Goal: Information Seeking & Learning: Learn about a topic

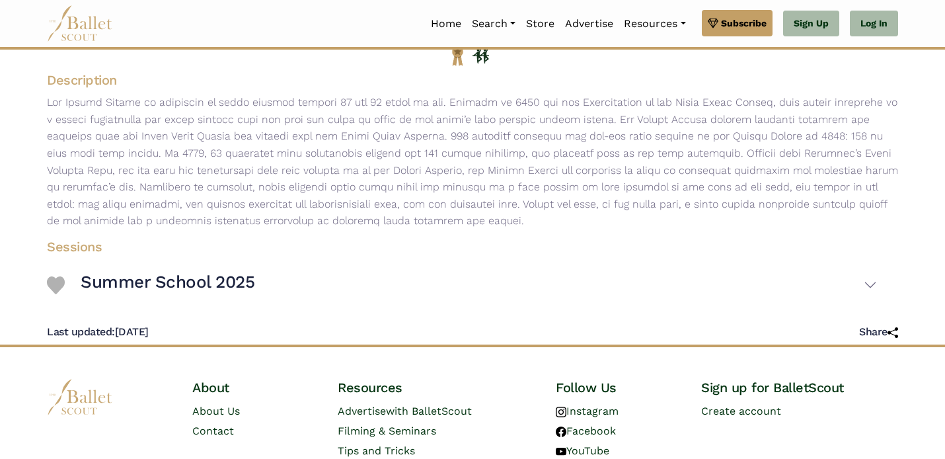
scroll to position [176, 0]
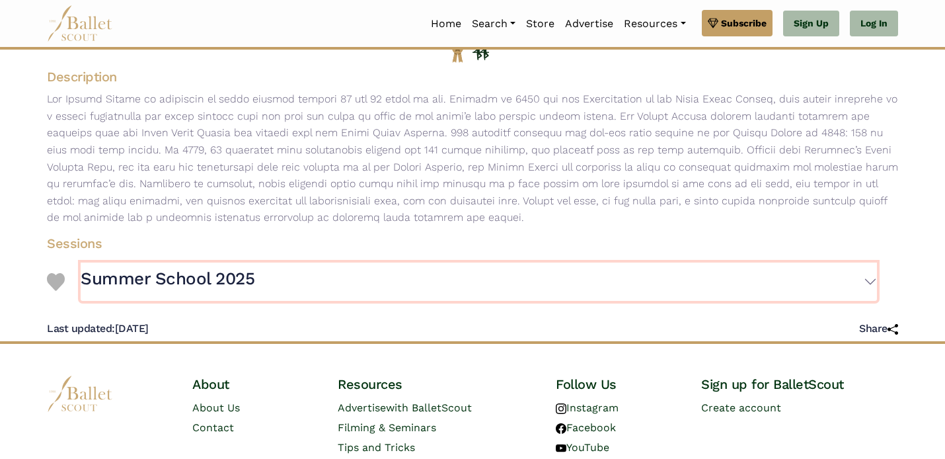
click at [151, 280] on h3 "Summer School 2025" at bounding box center [168, 279] width 174 height 22
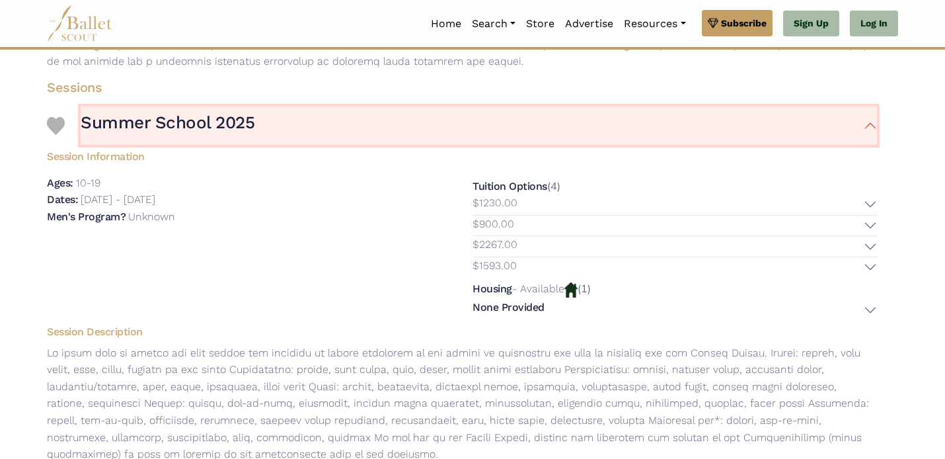
scroll to position [331, 0]
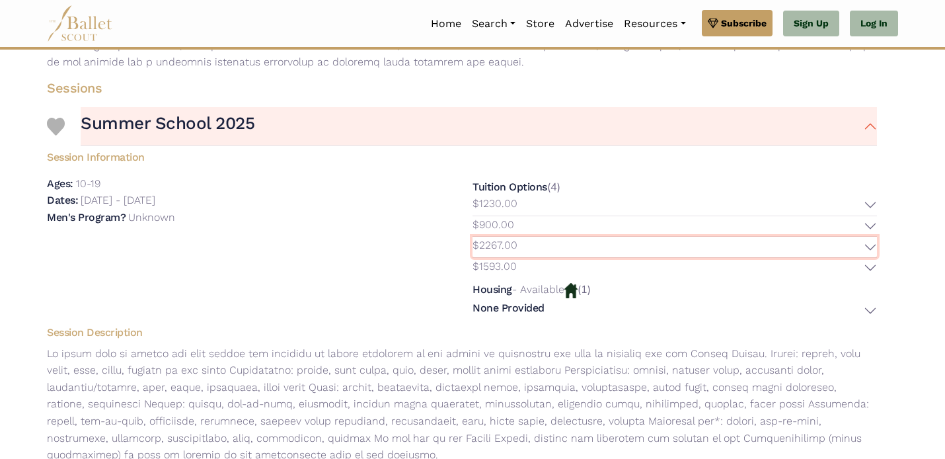
click at [869, 247] on button "$2267.00" at bounding box center [675, 247] width 405 height 20
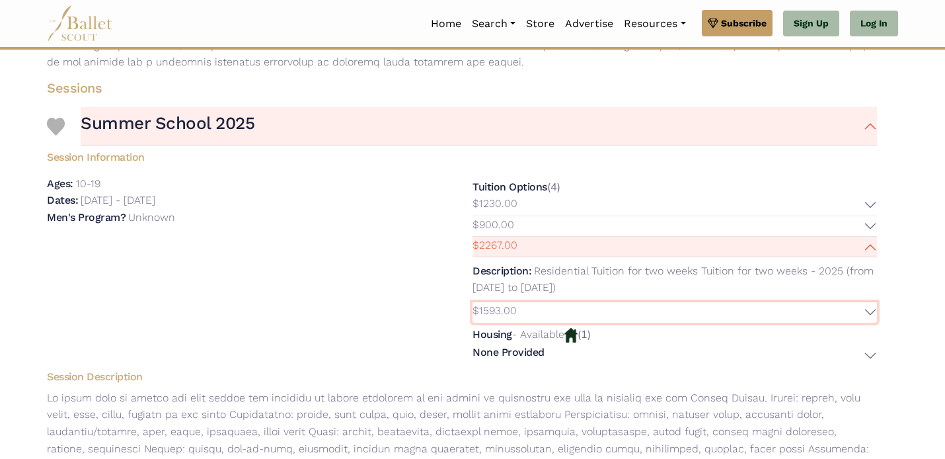
click at [867, 312] on button "$1593.00" at bounding box center [675, 312] width 405 height 20
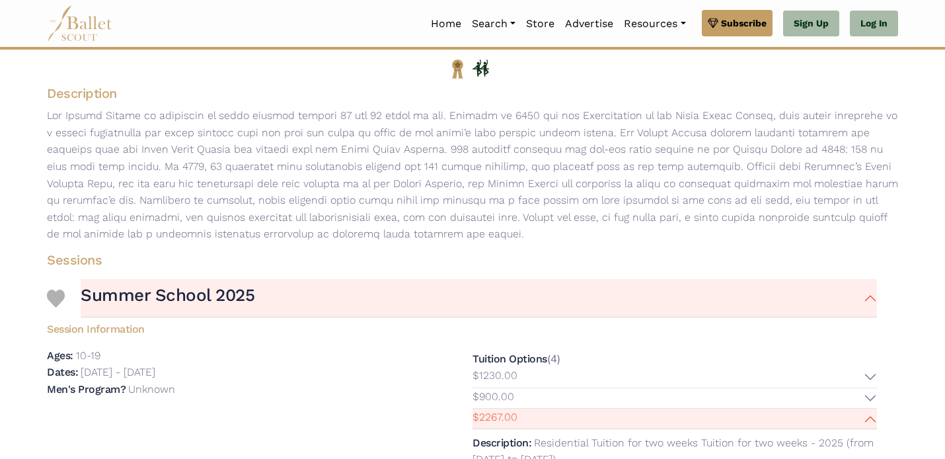
scroll to position [0, 0]
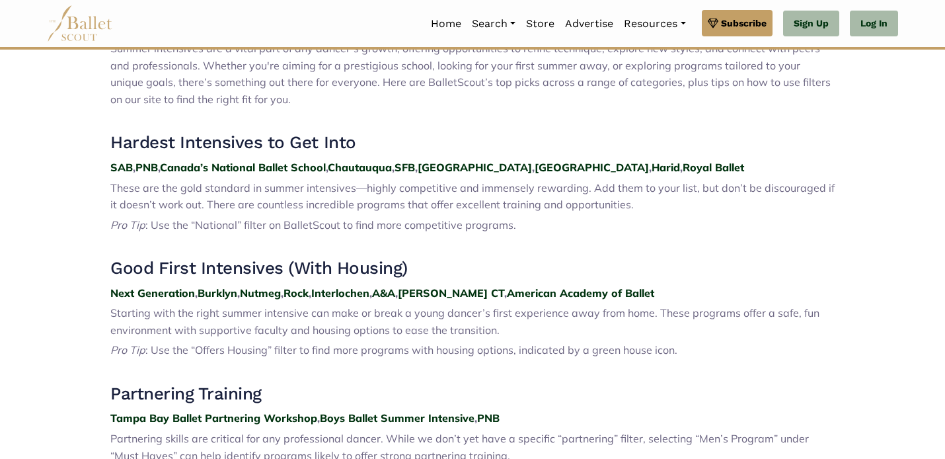
scroll to position [475, 0]
click at [683, 170] on strong "Royal Ballet" at bounding box center [713, 167] width 61 height 13
click at [652, 169] on strong "Harid" at bounding box center [666, 167] width 28 height 13
click at [118, 167] on strong "SAB" at bounding box center [121, 167] width 22 height 13
click at [151, 167] on strong "PNB" at bounding box center [147, 167] width 22 height 13
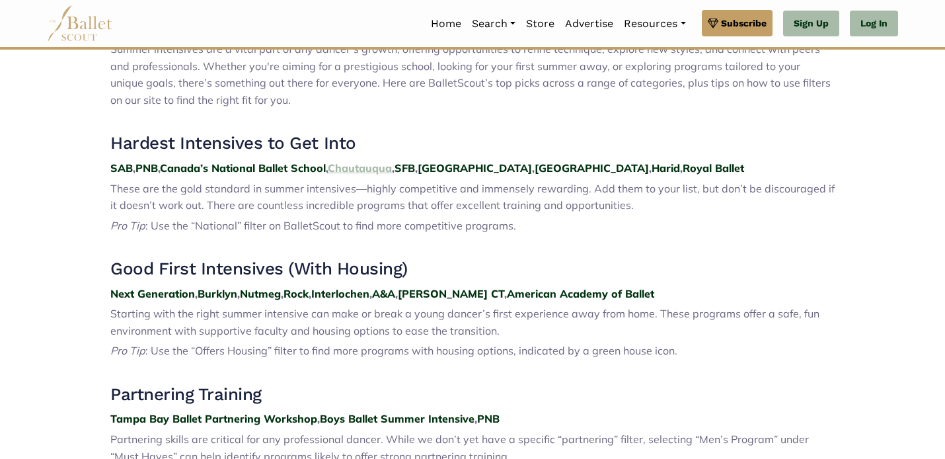
click at [375, 167] on strong "Chautauqua" at bounding box center [360, 167] width 64 height 13
click at [535, 173] on strong "Miami" at bounding box center [592, 167] width 114 height 13
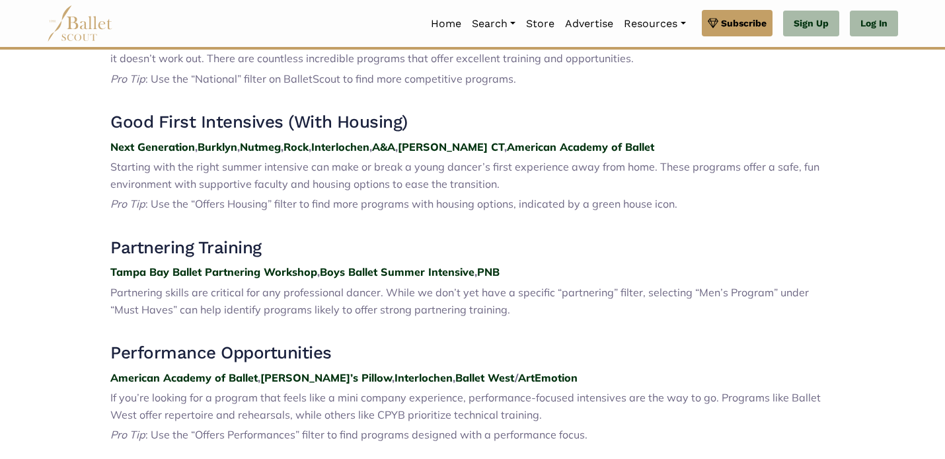
scroll to position [623, 0]
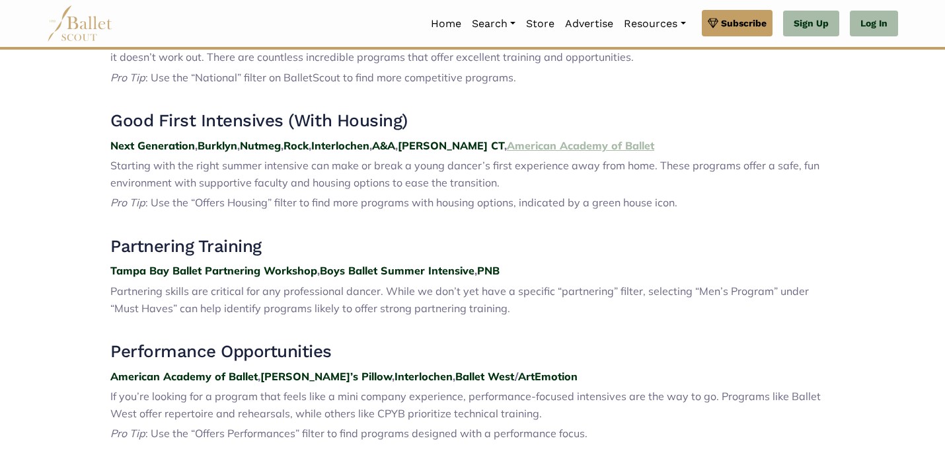
click at [566, 145] on strong "American Academy of Ballet" at bounding box center [580, 145] width 147 height 13
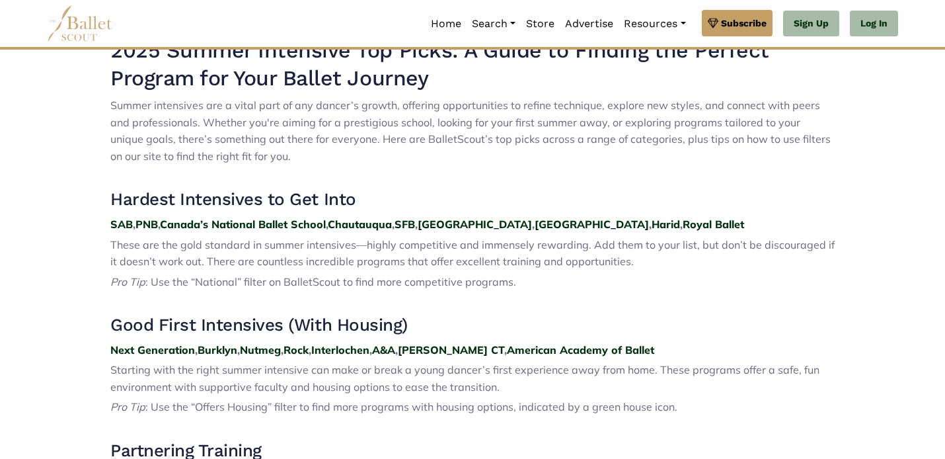
scroll to position [417, 0]
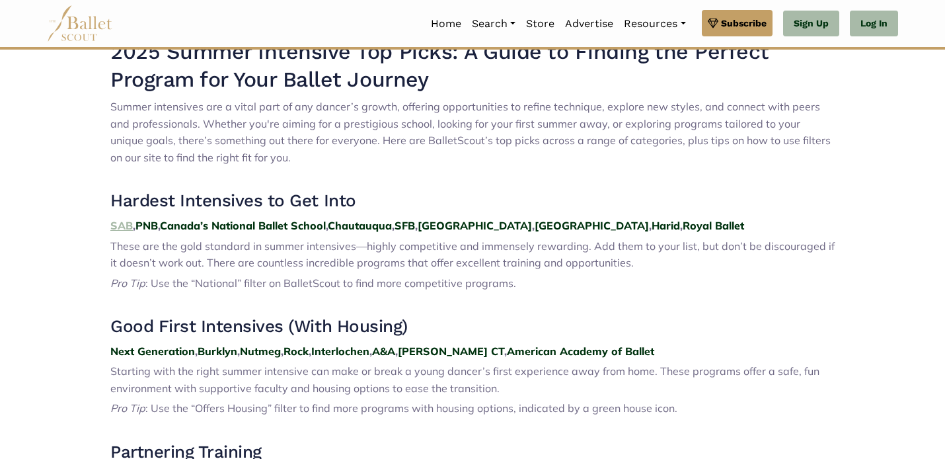
click at [120, 226] on strong "SAB" at bounding box center [121, 225] width 22 height 13
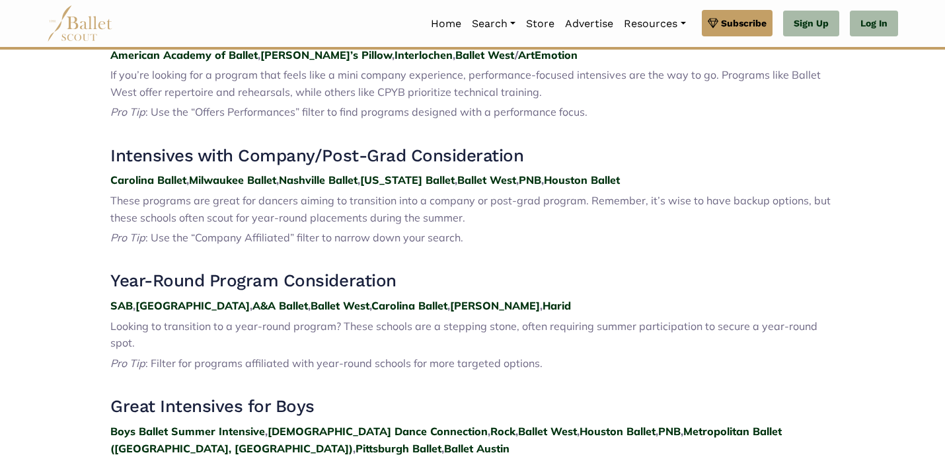
scroll to position [955, 0]
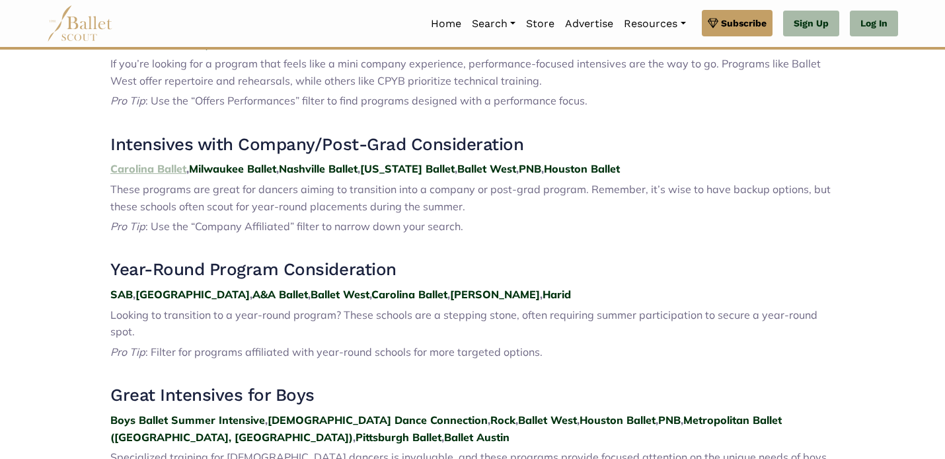
click at [145, 167] on strong "Carolina Ballet" at bounding box center [148, 168] width 76 height 13
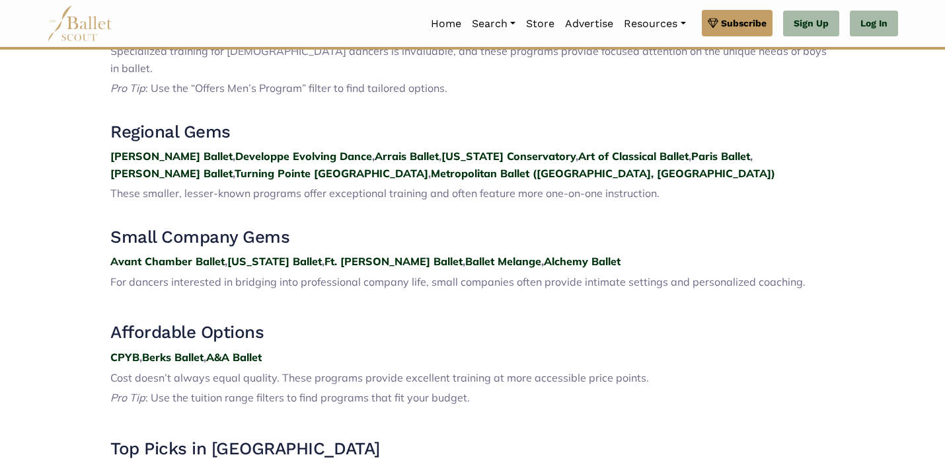
scroll to position [1363, 0]
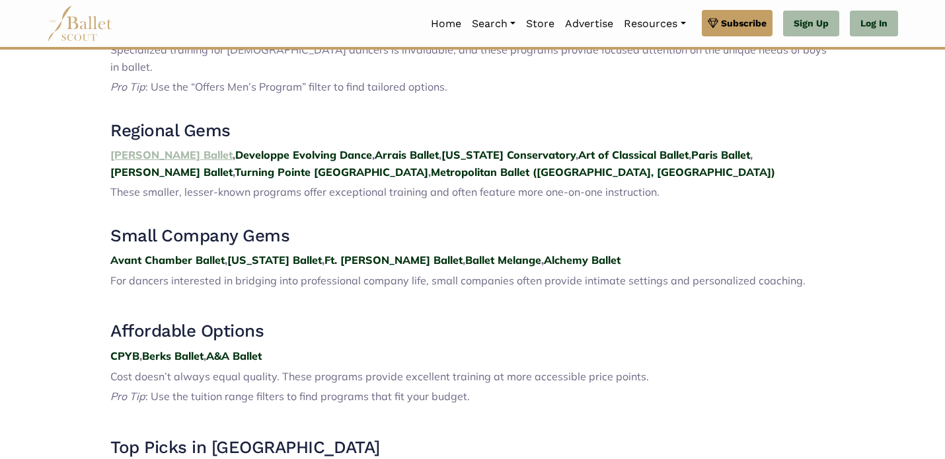
click at [147, 148] on strong "Neglia Ballet" at bounding box center [171, 154] width 122 height 13
click at [239, 148] on strong "Developpe Evolving Dance" at bounding box center [303, 154] width 137 height 13
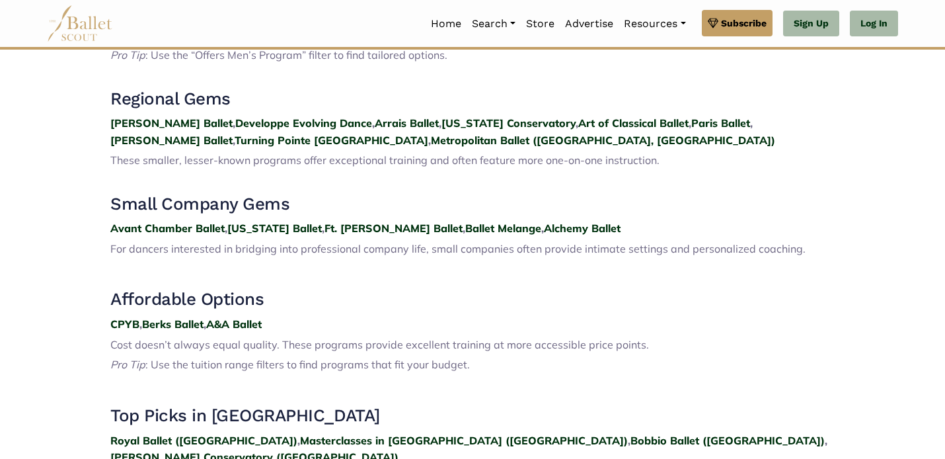
scroll to position [1396, 0]
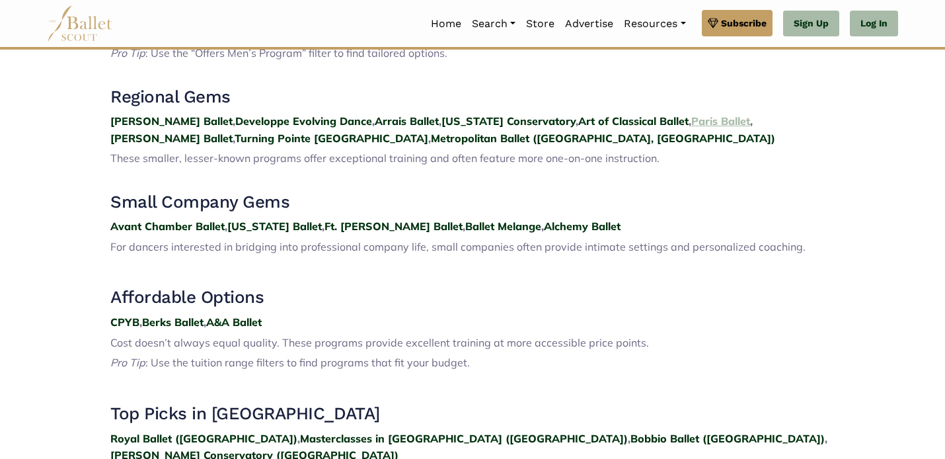
click at [692, 114] on strong "Paris Ballet" at bounding box center [721, 120] width 59 height 13
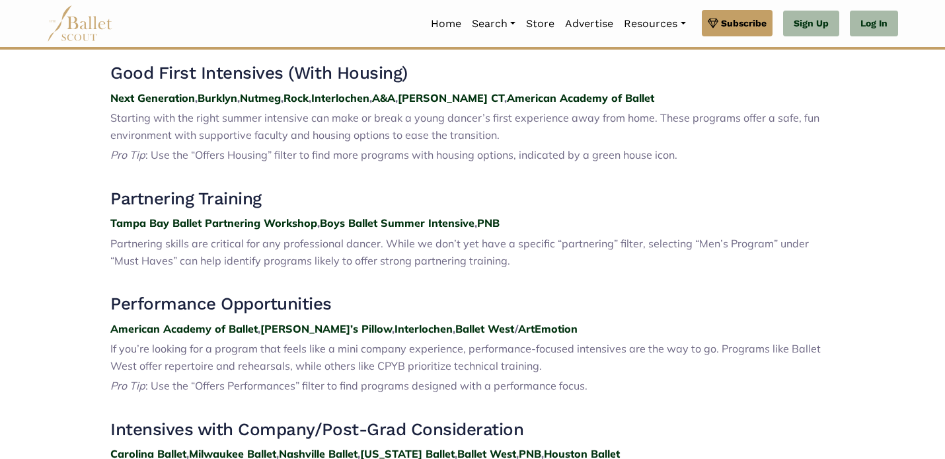
scroll to position [662, 0]
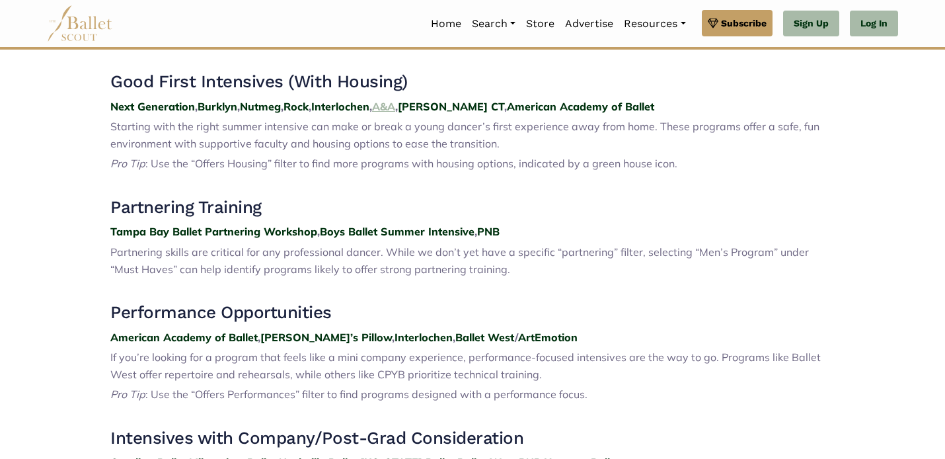
click at [395, 107] on strong "A&A" at bounding box center [383, 106] width 23 height 13
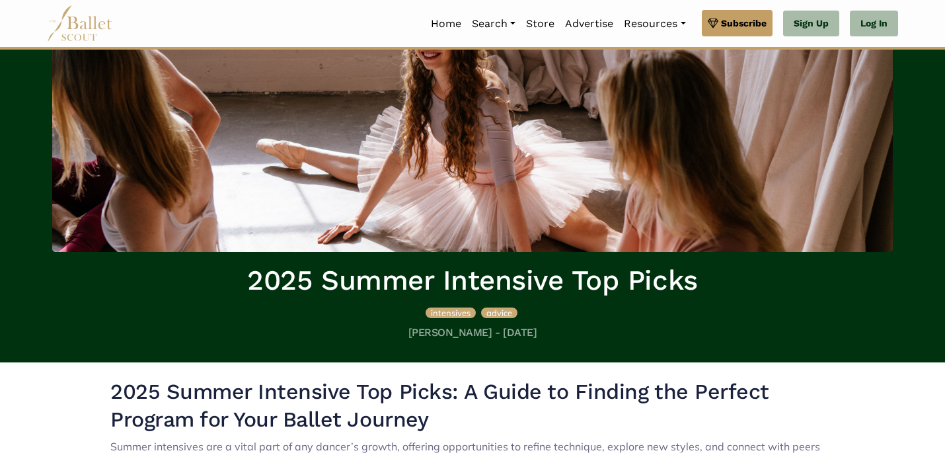
scroll to position [0, 0]
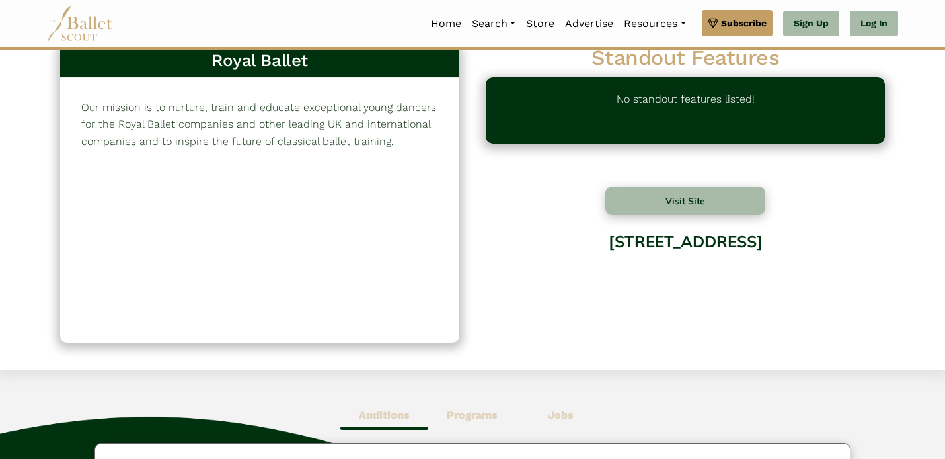
scroll to position [30, 0]
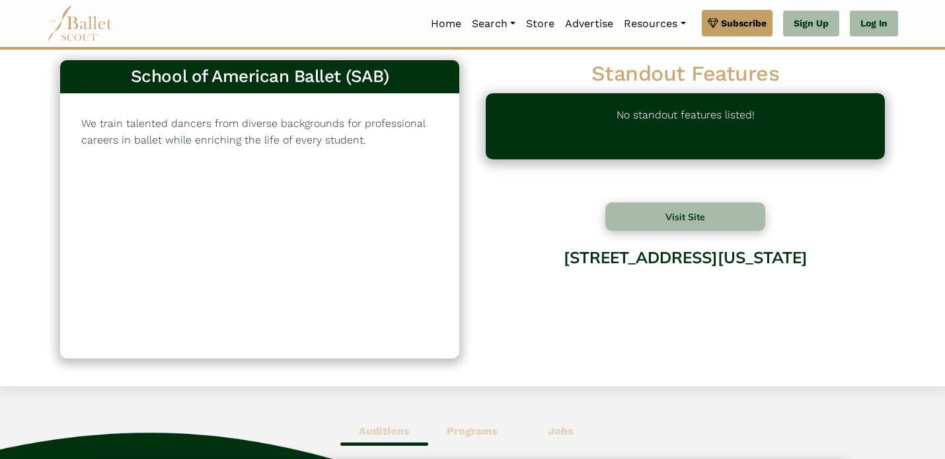
scroll to position [9, 0]
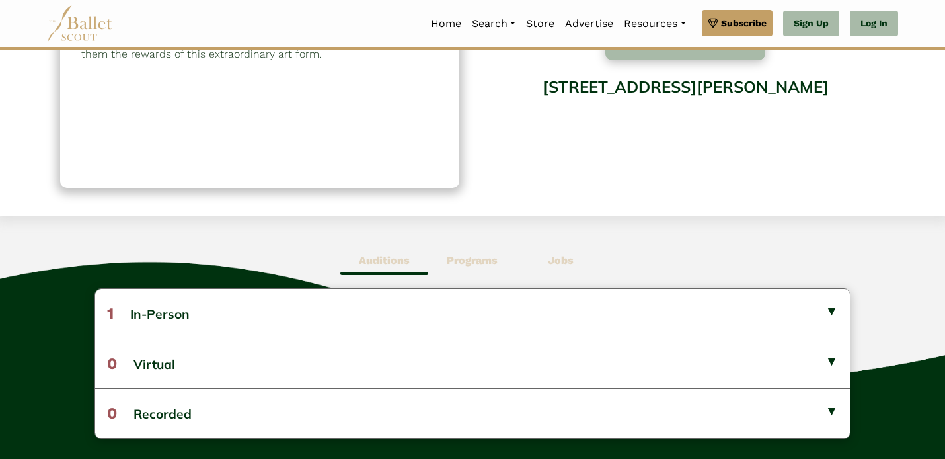
scroll to position [186, 0]
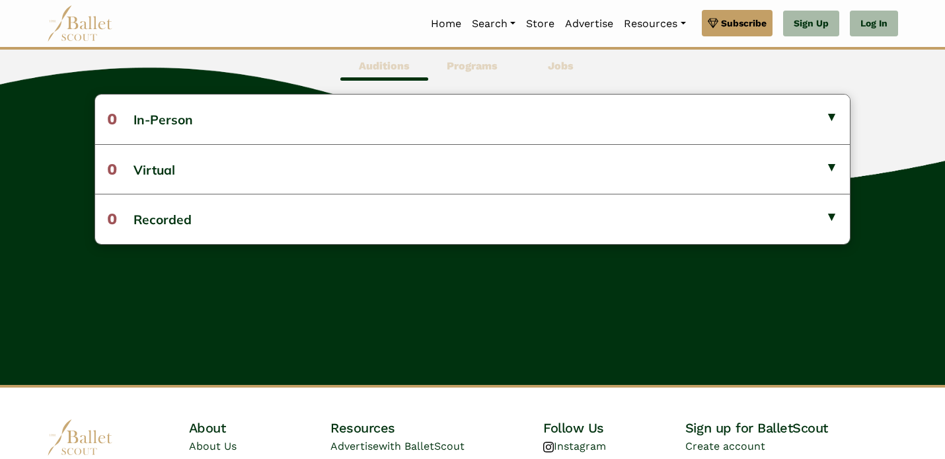
scroll to position [438, 0]
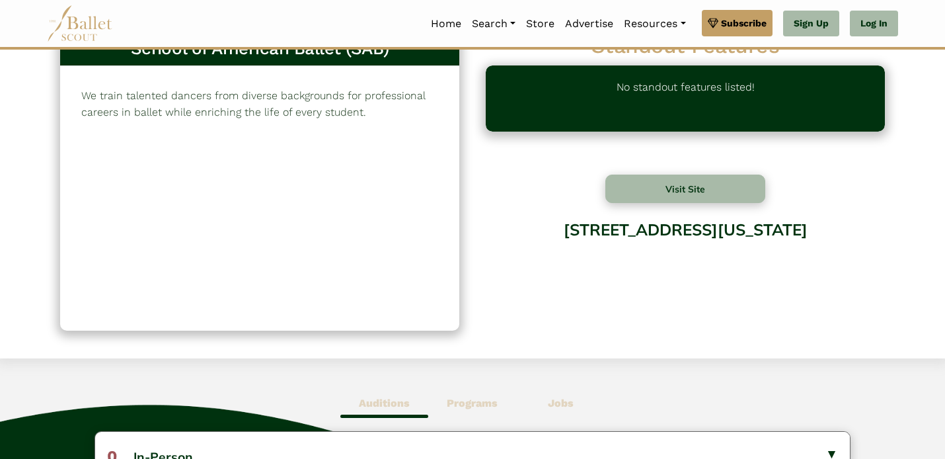
scroll to position [42, 0]
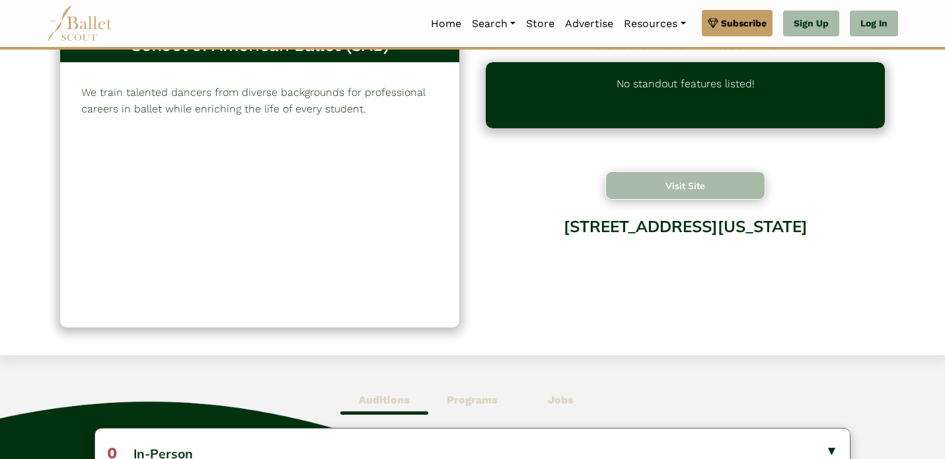
click at [657, 184] on button "Visit Site" at bounding box center [686, 185] width 160 height 28
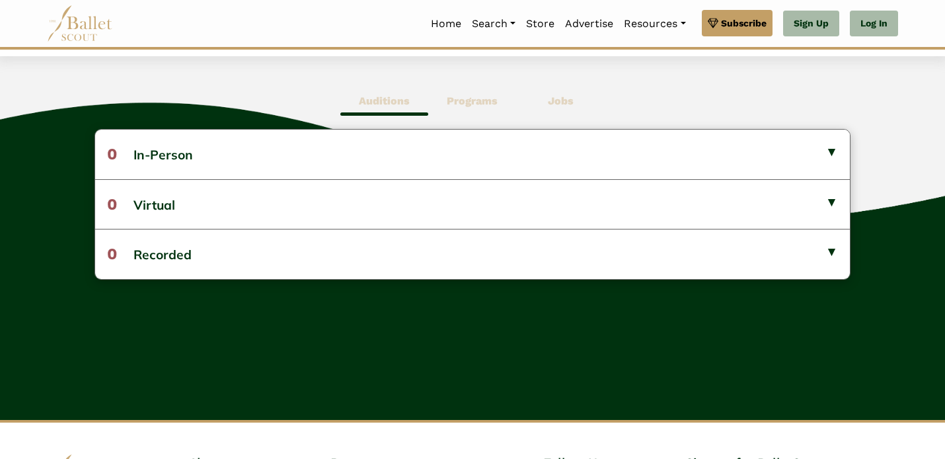
scroll to position [342, 0]
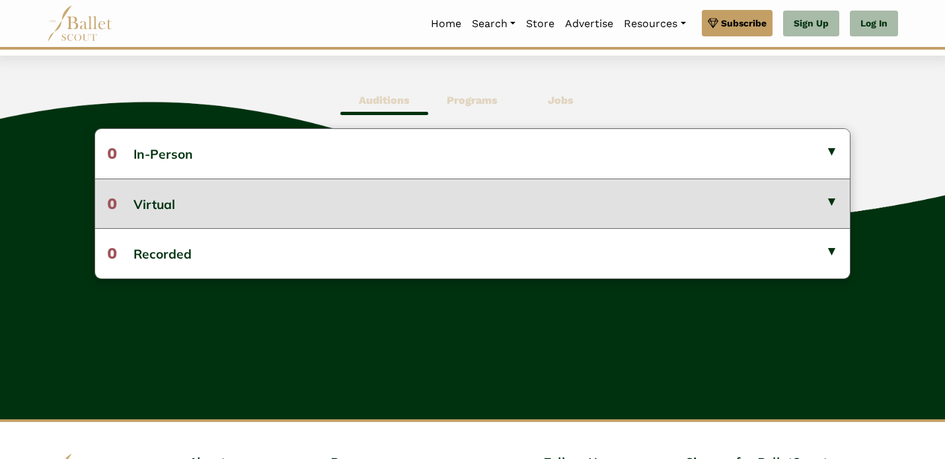
click at [191, 207] on button "0 Virtual" at bounding box center [472, 204] width 755 height 50
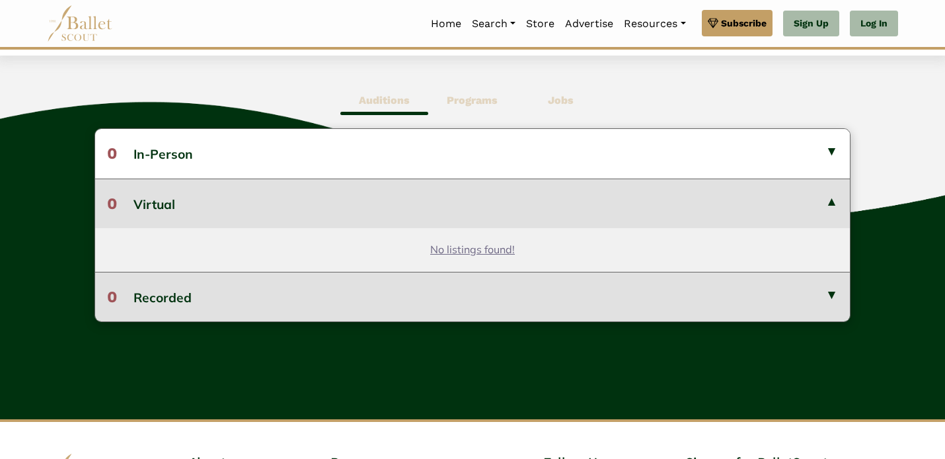
click at [178, 294] on button "0 Recorded" at bounding box center [472, 297] width 755 height 50
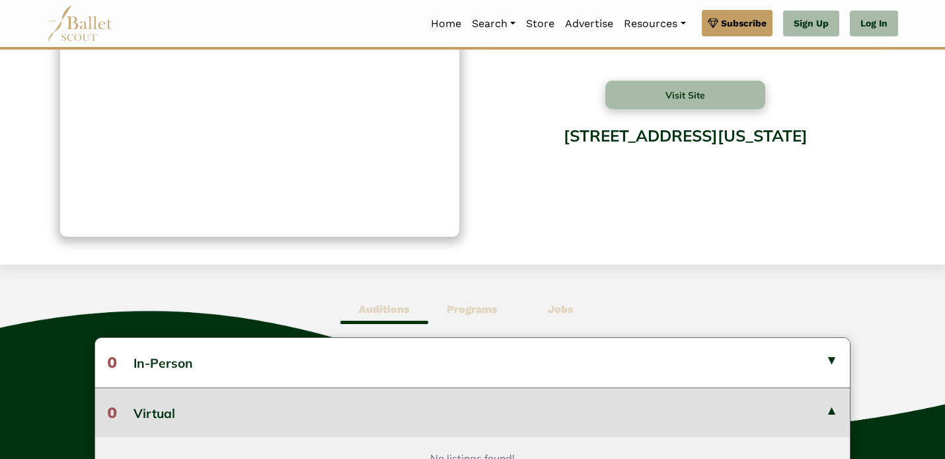
scroll to position [0, 0]
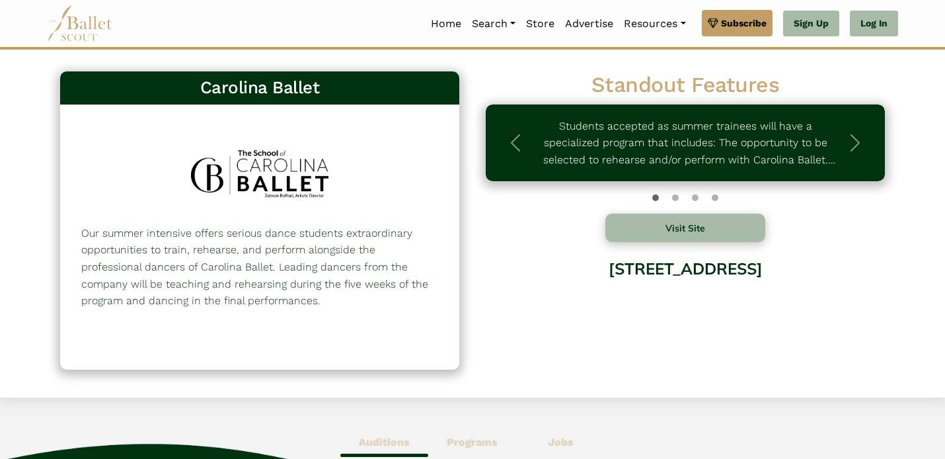
scroll to position [1, 0]
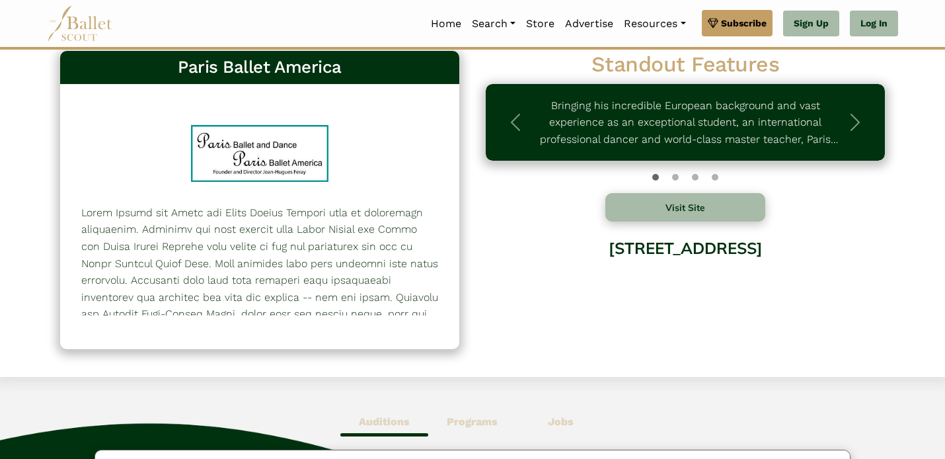
scroll to position [22, 0]
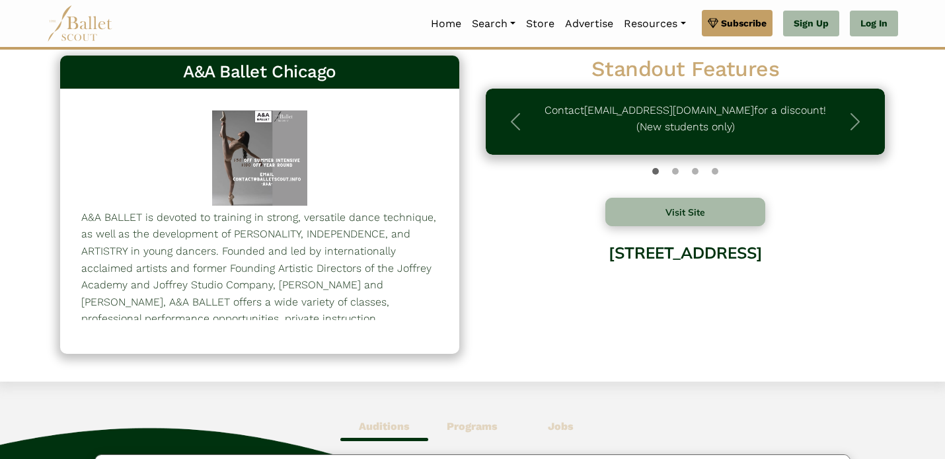
scroll to position [17, 0]
